Goal: Task Accomplishment & Management: Use online tool/utility

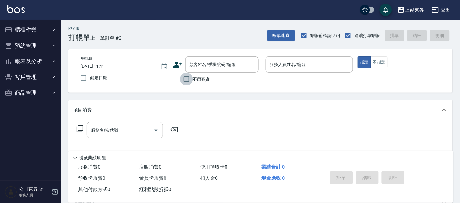
click at [184, 81] on input "不留客資" at bounding box center [186, 79] width 13 height 13
checkbox input "true"
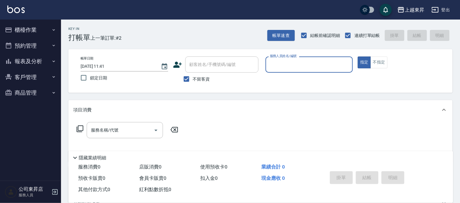
click at [284, 67] on input "服務人員姓名/編號" at bounding box center [309, 64] width 82 height 11
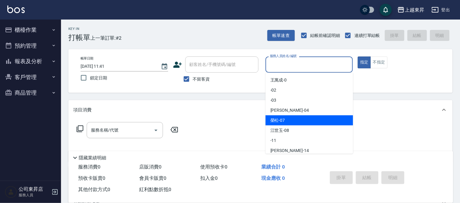
click at [288, 129] on span "[PERSON_NAME]-08" at bounding box center [280, 130] width 19 height 6
type input "[PERSON_NAME]-08"
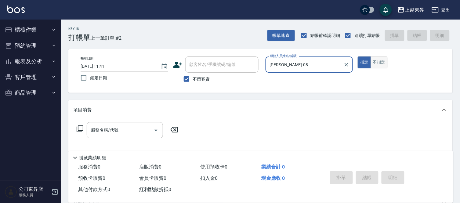
click at [375, 65] on button "不指定" at bounding box center [379, 62] width 17 height 12
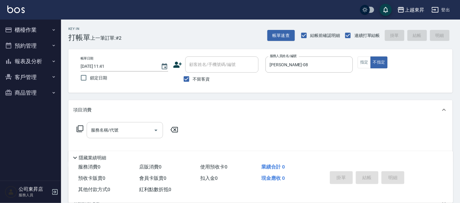
click at [104, 129] on div "服務名稱/代號 服務名稱/代號" at bounding box center [125, 130] width 76 height 16
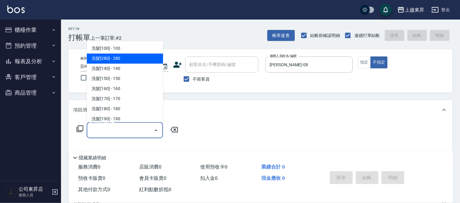
click at [119, 62] on span "洗髮[280] - 280" at bounding box center [125, 59] width 76 height 10
type input "洗髮[280](202)"
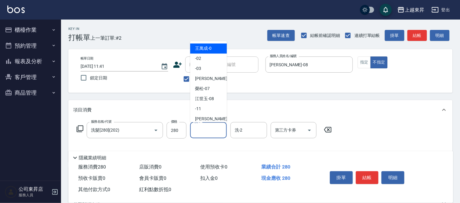
click at [205, 129] on input "洗-1" at bounding box center [208, 130] width 31 height 11
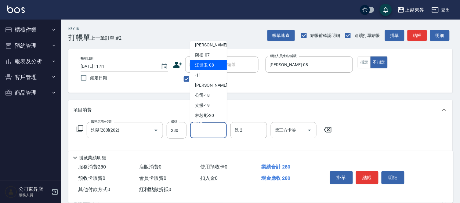
scroll to position [68, 0]
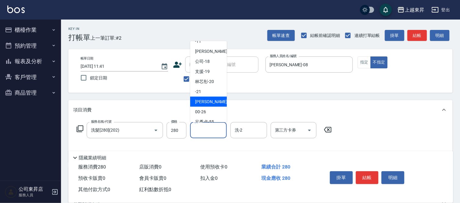
click at [211, 101] on span "[PERSON_NAME]-22" at bounding box center [214, 102] width 38 height 6
type input "[PERSON_NAME]-22"
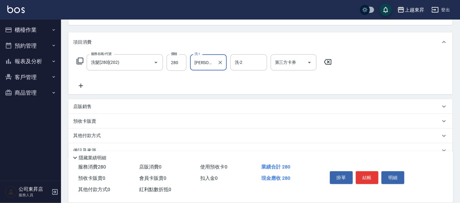
click at [82, 86] on icon at bounding box center [81, 86] width 4 height 4
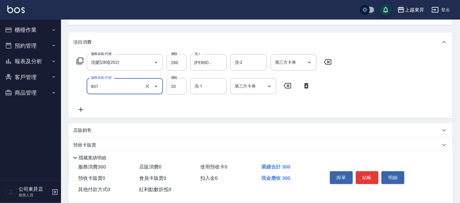
type input "潤絲(801)"
type input "30"
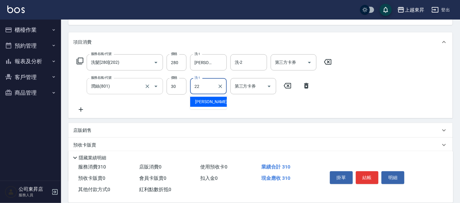
type input "[PERSON_NAME]-22"
click at [78, 106] on icon at bounding box center [80, 109] width 15 height 7
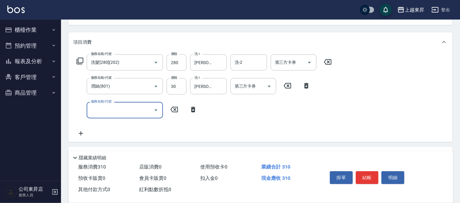
click at [93, 107] on input "服務名稱/代號" at bounding box center [120, 110] width 62 height 11
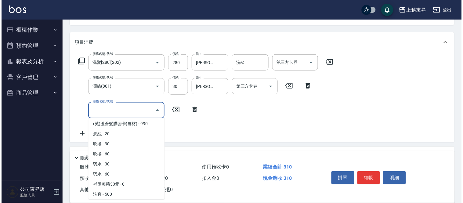
scroll to position [1052, 0]
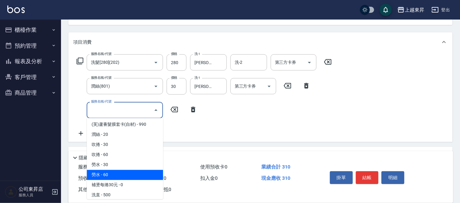
click at [105, 170] on span "勞水 - 60" at bounding box center [125, 175] width 76 height 10
type input "勞水(805)"
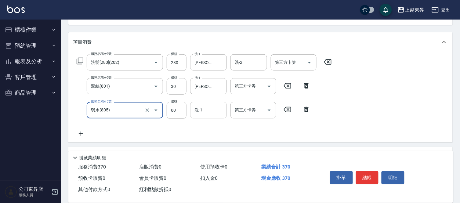
click at [206, 111] on input "洗-1" at bounding box center [208, 110] width 31 height 11
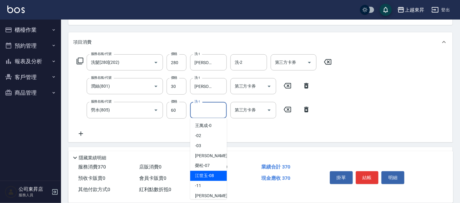
click at [211, 177] on span "[PERSON_NAME]-08" at bounding box center [204, 176] width 19 height 6
type input "[PERSON_NAME]-08"
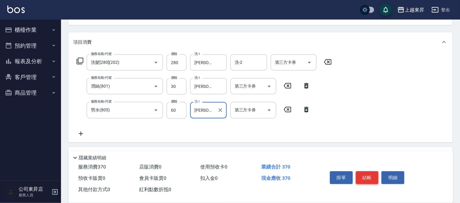
click at [372, 175] on button "結帳" at bounding box center [367, 177] width 23 height 13
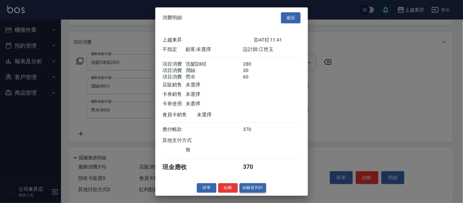
click at [257, 190] on button "結帳並列印" at bounding box center [253, 187] width 27 height 9
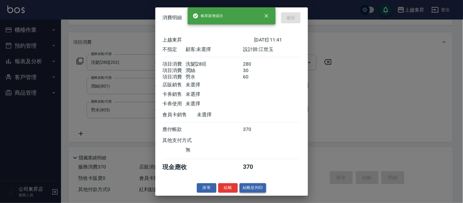
type input "[DATE] 13:21"
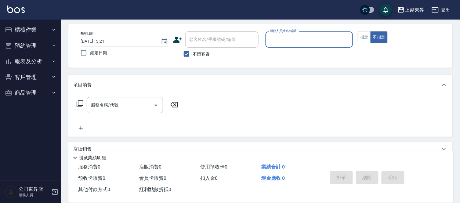
scroll to position [0, 0]
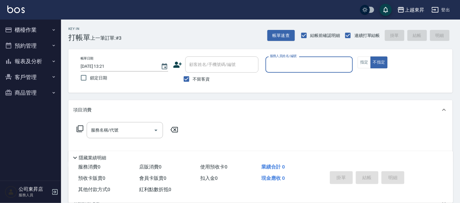
drag, startPoint x: 283, startPoint y: 65, endPoint x: 286, endPoint y: 67, distance: 4.2
click at [283, 65] on input "服務人員姓名/編號" at bounding box center [309, 64] width 82 height 11
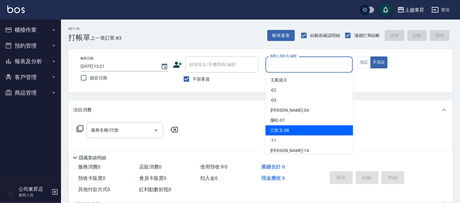
click at [295, 123] on div "[PERSON_NAME] -07" at bounding box center [310, 120] width 88 height 10
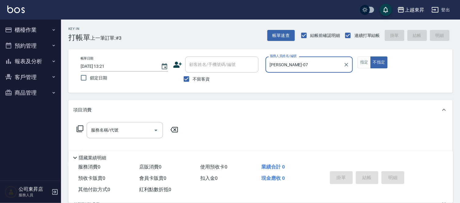
click at [288, 61] on input "[PERSON_NAME]-07" at bounding box center [304, 64] width 73 height 11
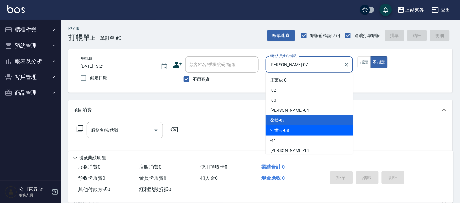
click at [305, 131] on div "[PERSON_NAME]-08" at bounding box center [310, 131] width 88 height 10
type input "[PERSON_NAME]-08"
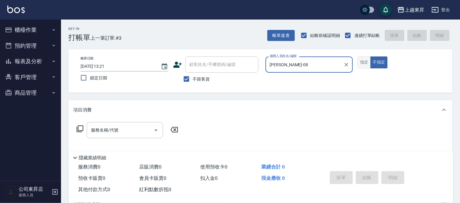
click at [369, 62] on button "指定" at bounding box center [364, 62] width 13 height 12
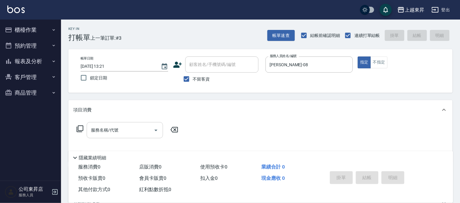
click at [134, 130] on input "服務名稱/代號" at bounding box center [120, 130] width 62 height 11
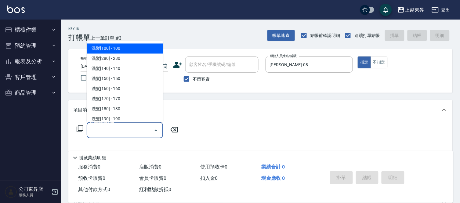
click at [126, 48] on span "洗髮[100] - 100" at bounding box center [125, 49] width 76 height 10
type input "洗髮[100](201)"
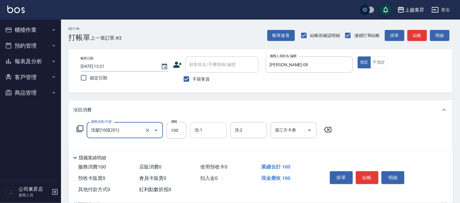
click at [204, 131] on input "洗-1" at bounding box center [208, 130] width 31 height 11
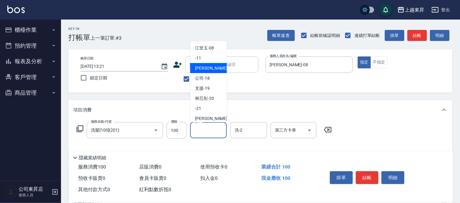
scroll to position [68, 0]
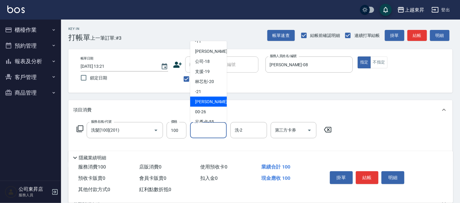
click at [210, 102] on span "[PERSON_NAME]-22" at bounding box center [214, 102] width 38 height 6
type input "[PERSON_NAME]-22"
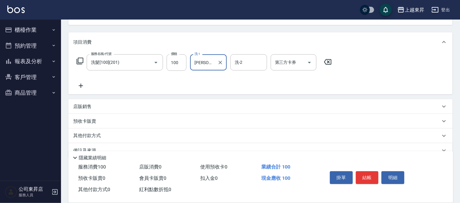
click at [76, 90] on div "服務名稱/代號 洗髮[100](201) 服務名稱/代號 價格 100 價格 洗-1 [PERSON_NAME]-22 洗-1 洗-2 洗-2 第三方卡券 第…" at bounding box center [260, 73] width 385 height 42
click at [87, 86] on icon at bounding box center [80, 85] width 15 height 7
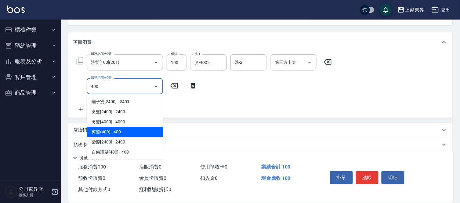
click at [92, 130] on span "剪髮(400) - 400" at bounding box center [125, 132] width 76 height 10
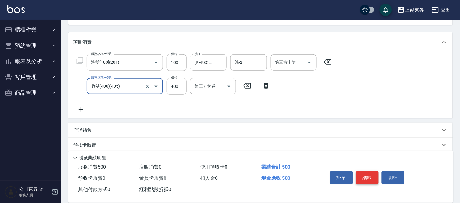
type input "剪髮(400)(405)"
click at [369, 175] on button "結帳" at bounding box center [367, 177] width 23 height 13
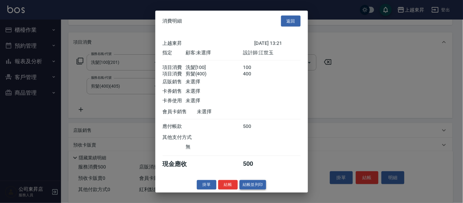
click at [257, 190] on button "結帳並列印" at bounding box center [253, 184] width 27 height 9
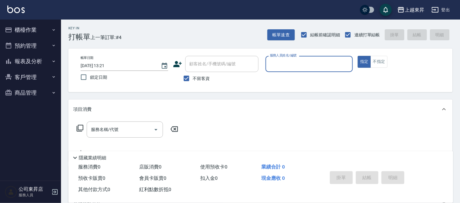
scroll to position [0, 0]
